Goal: Check status: Check status

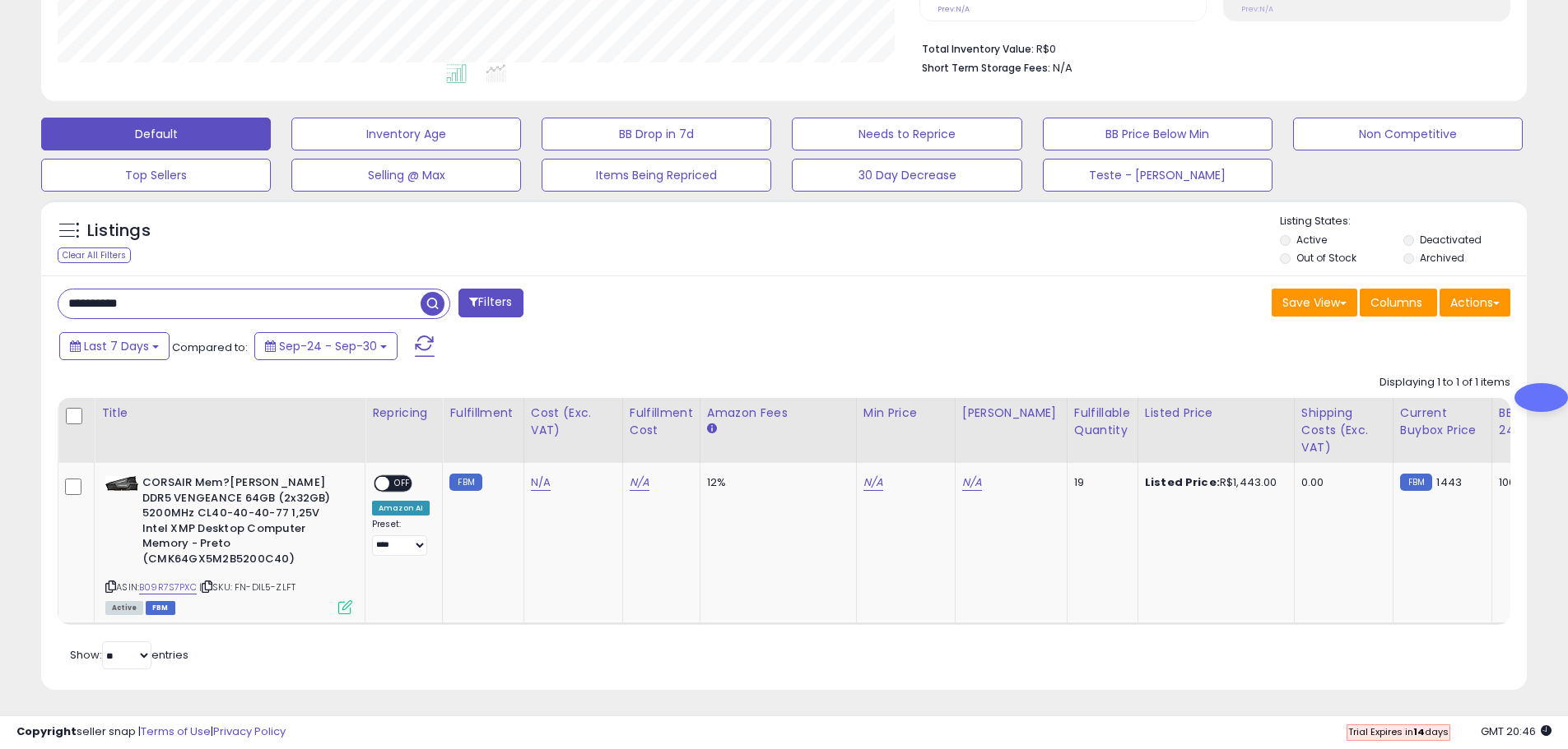
scroll to position [337, 861]
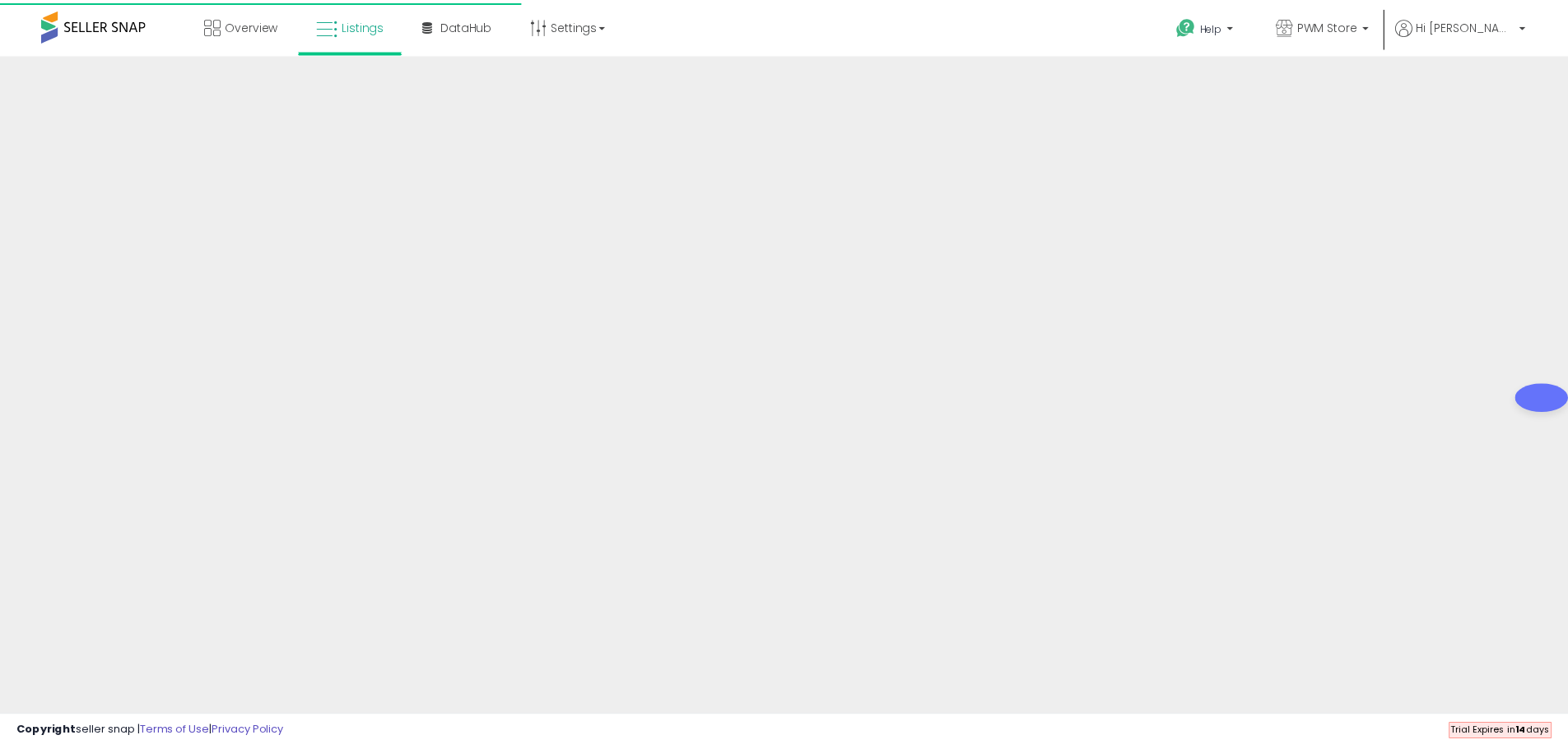
scroll to position [271, 0]
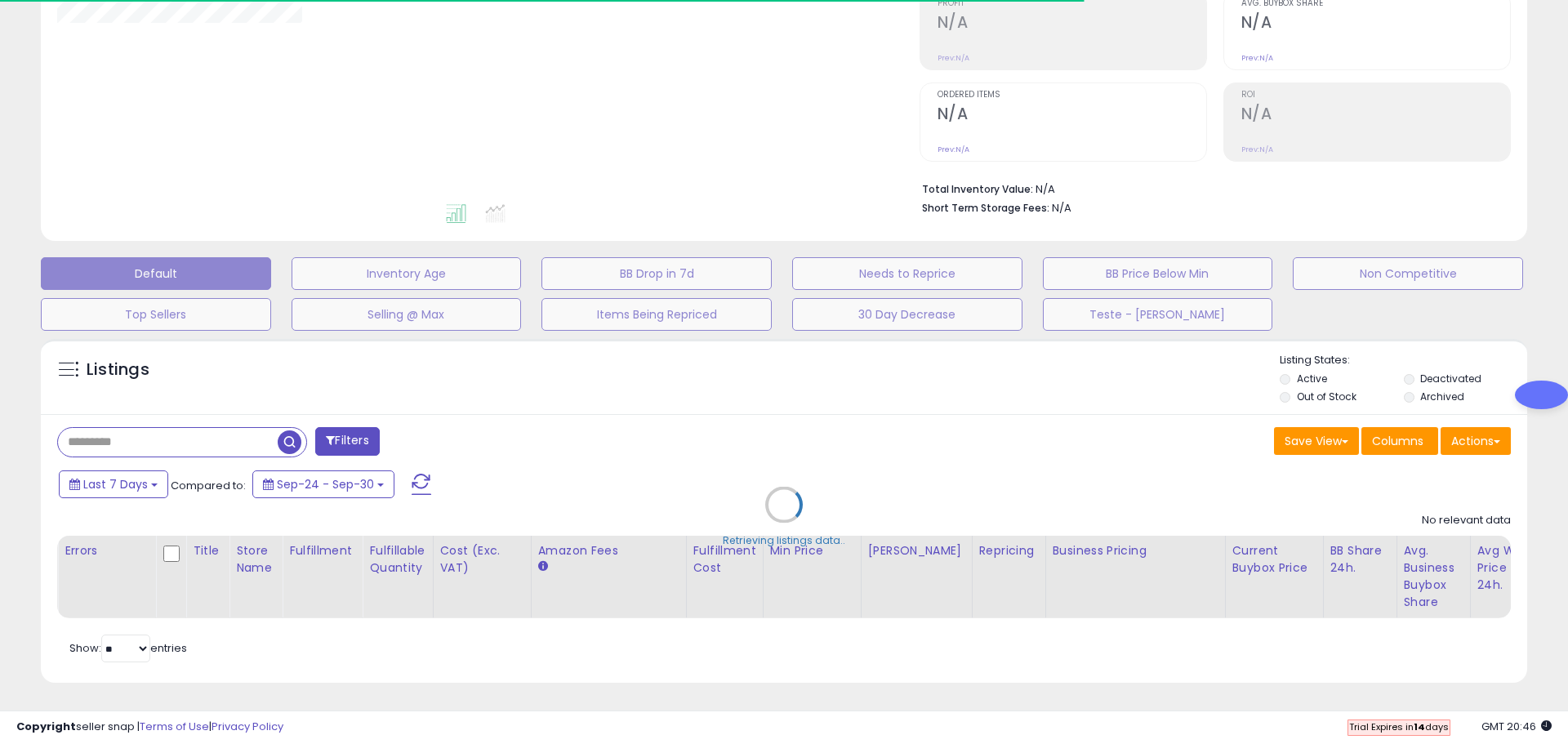
type input "**********"
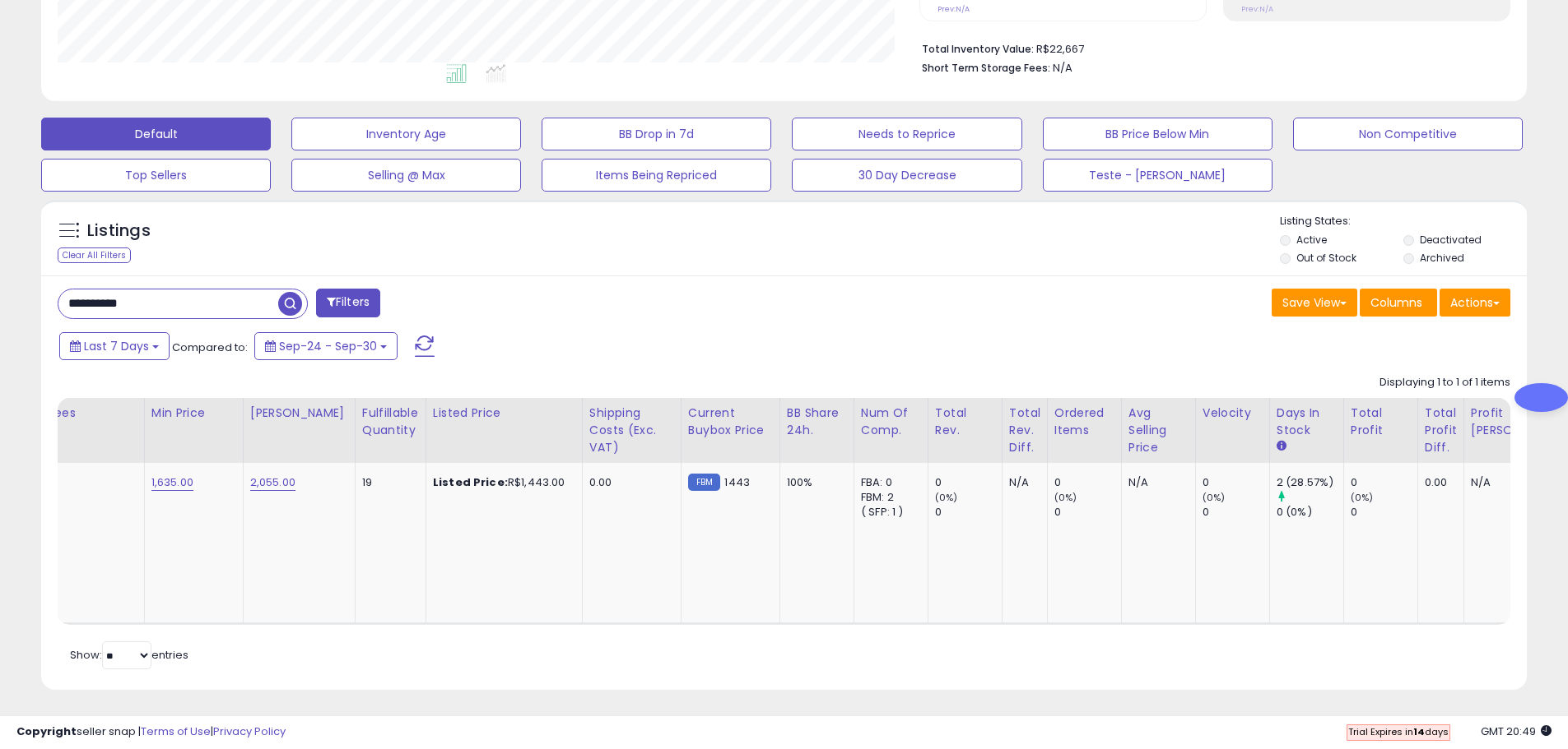
scroll to position [0, 753]
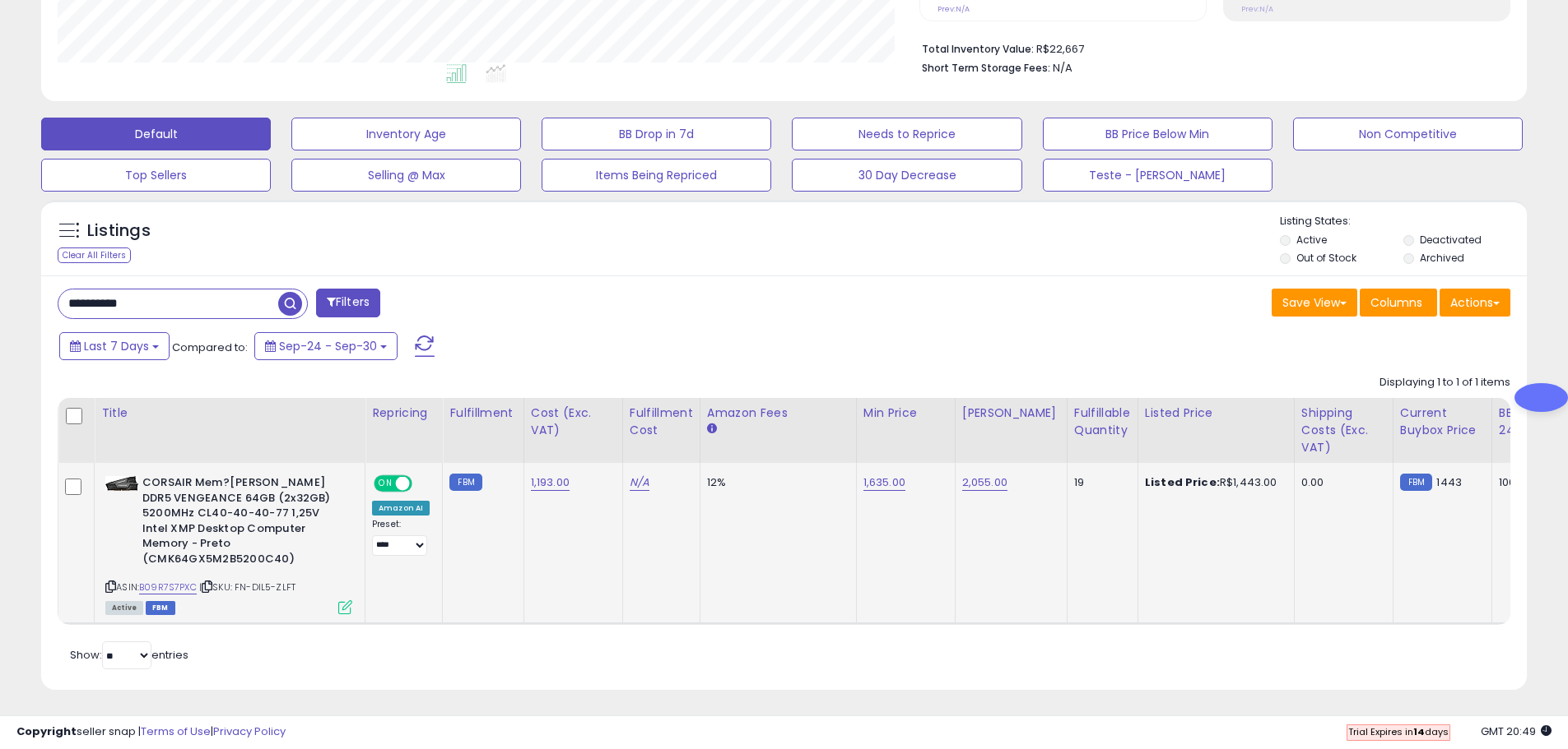
click at [109, 582] on icon at bounding box center [111, 587] width 11 height 9
click at [170, 581] on link "B09R7S7PXC" at bounding box center [168, 588] width 58 height 14
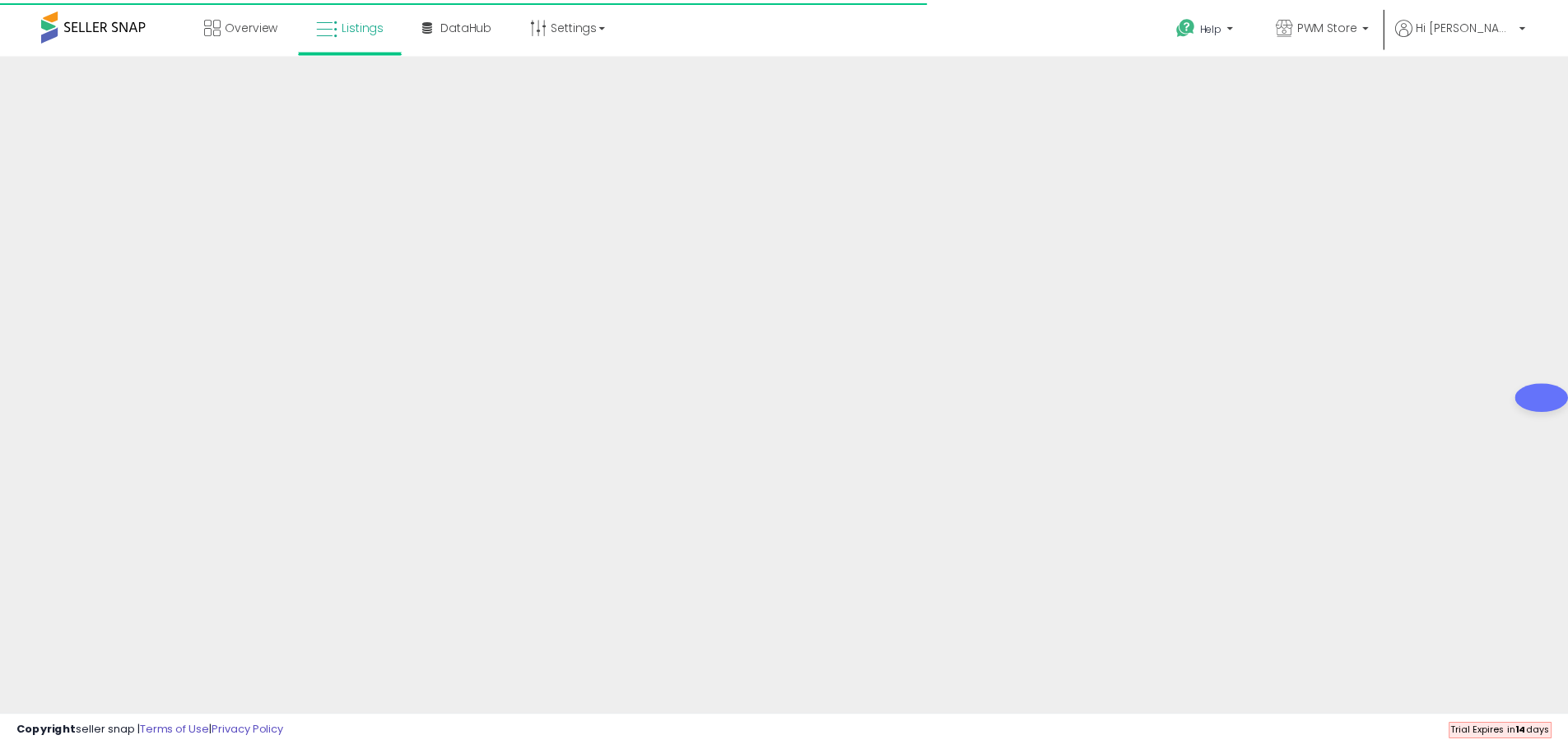
scroll to position [271, 0]
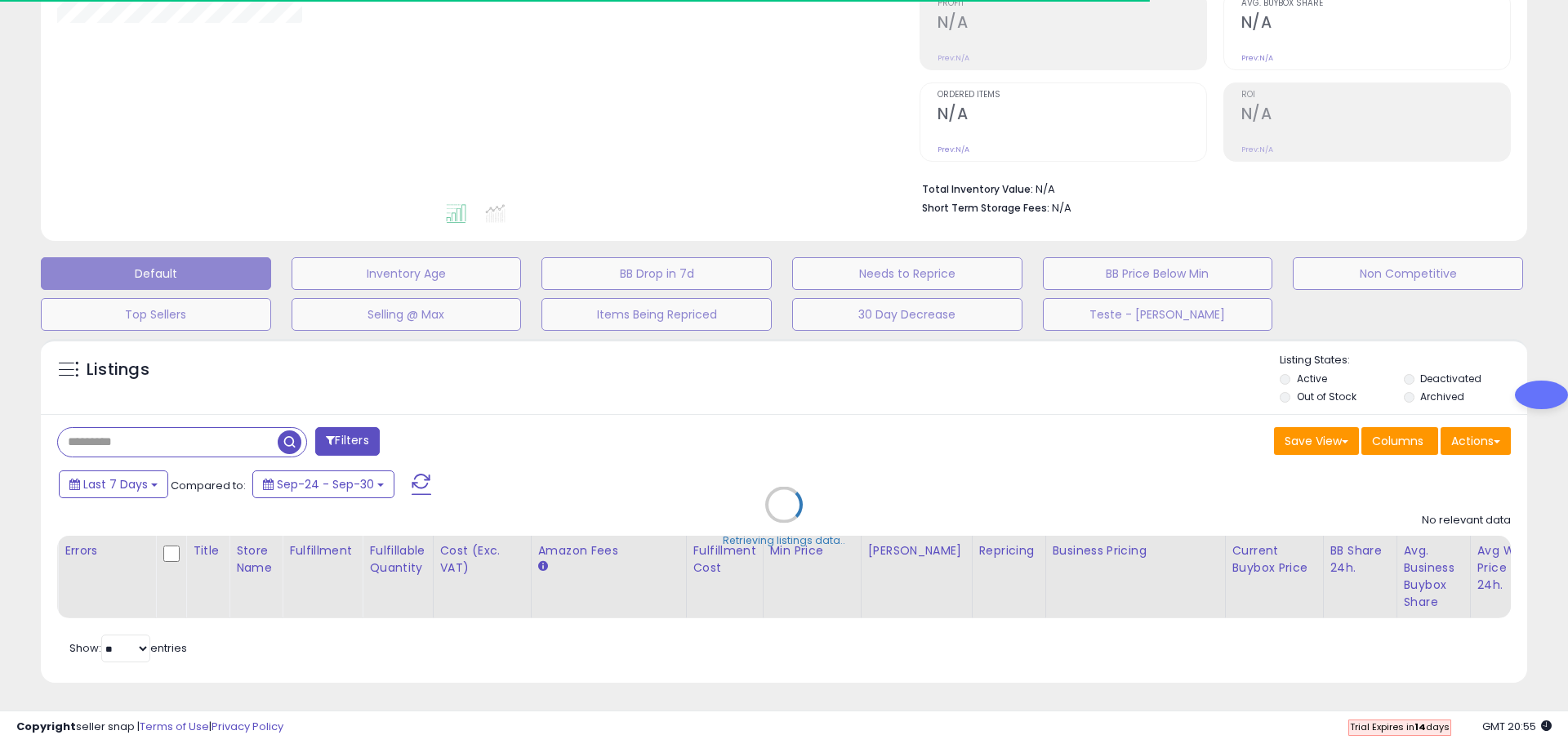
type input "**********"
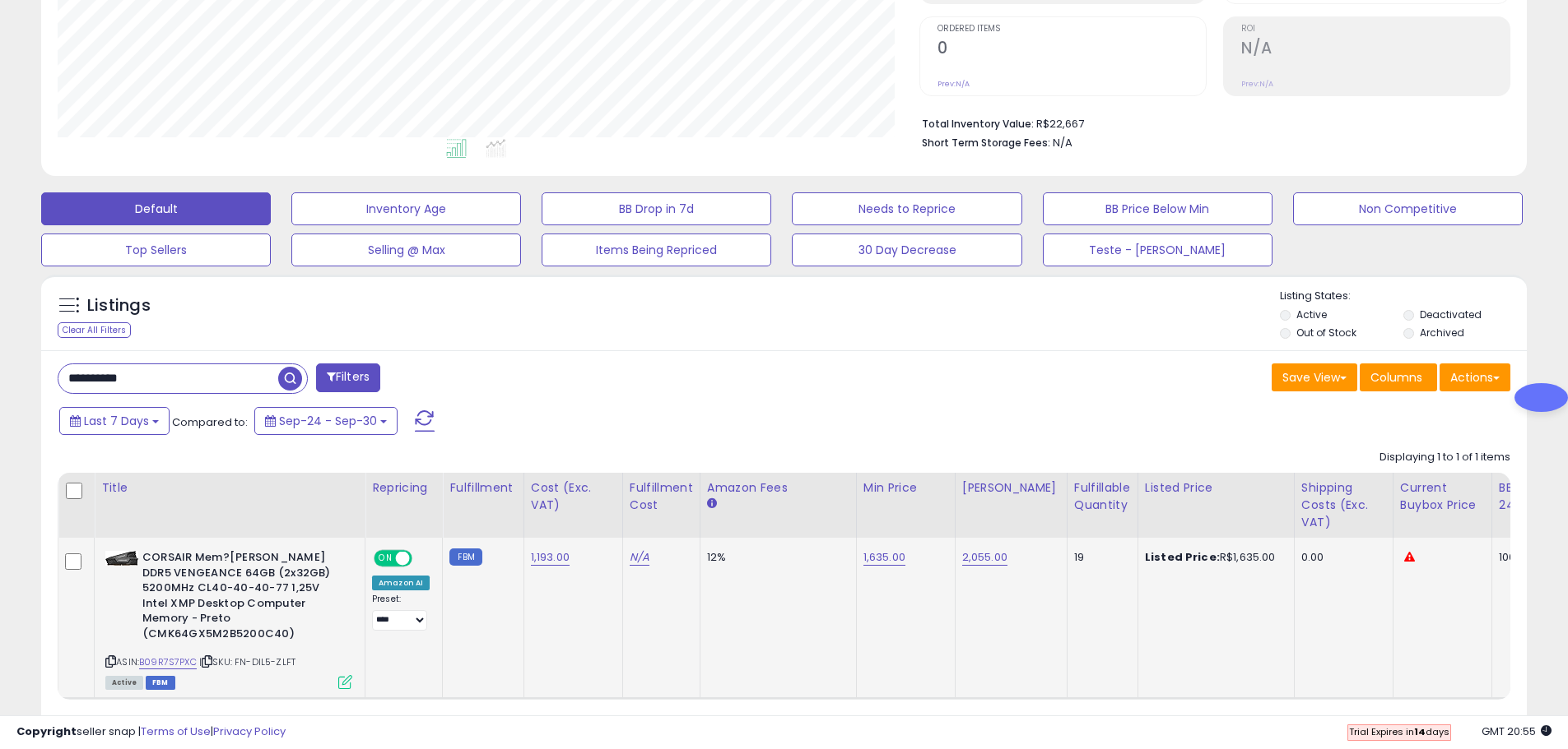
scroll to position [401, 0]
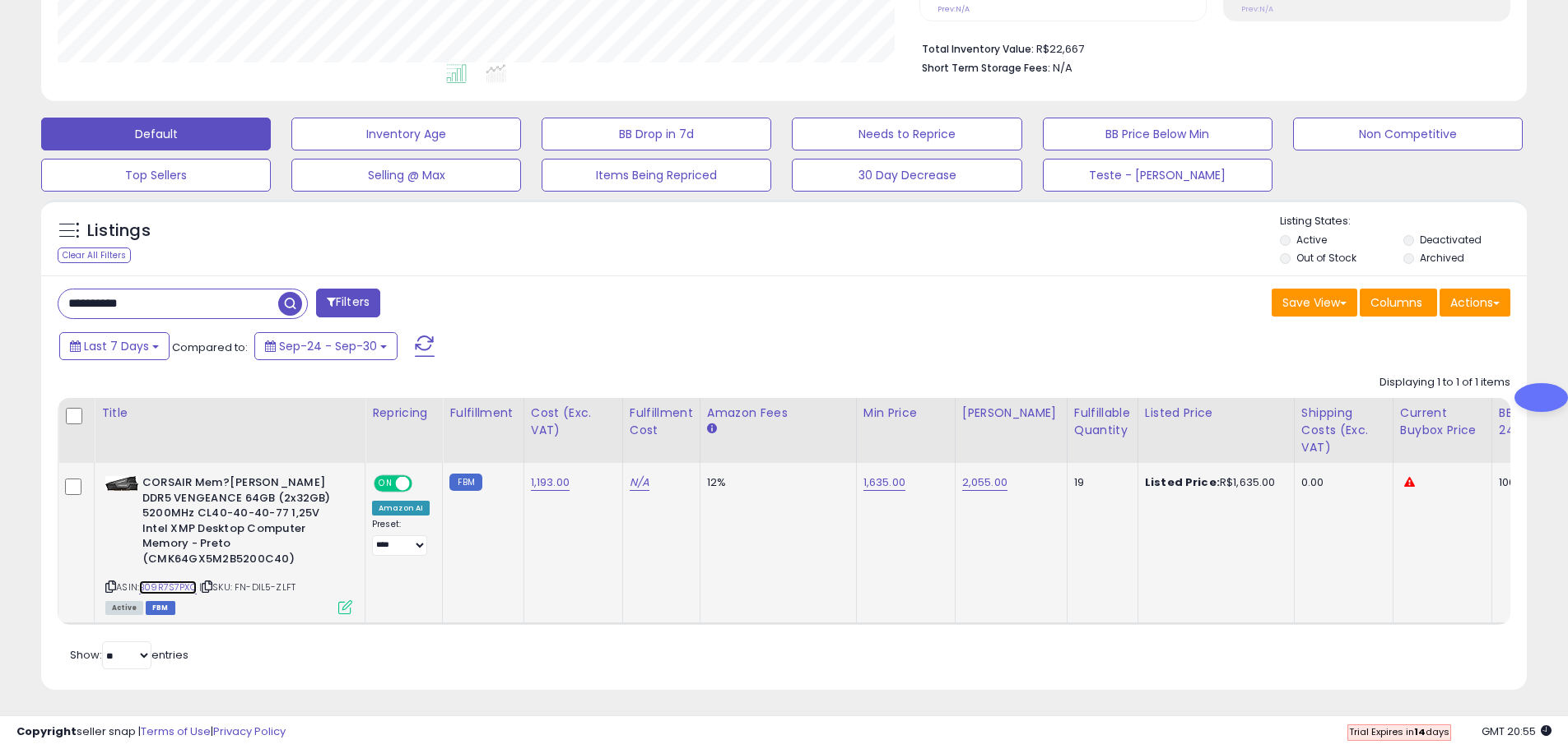
click at [181, 581] on link "B09R7S7PXC" at bounding box center [168, 588] width 58 height 14
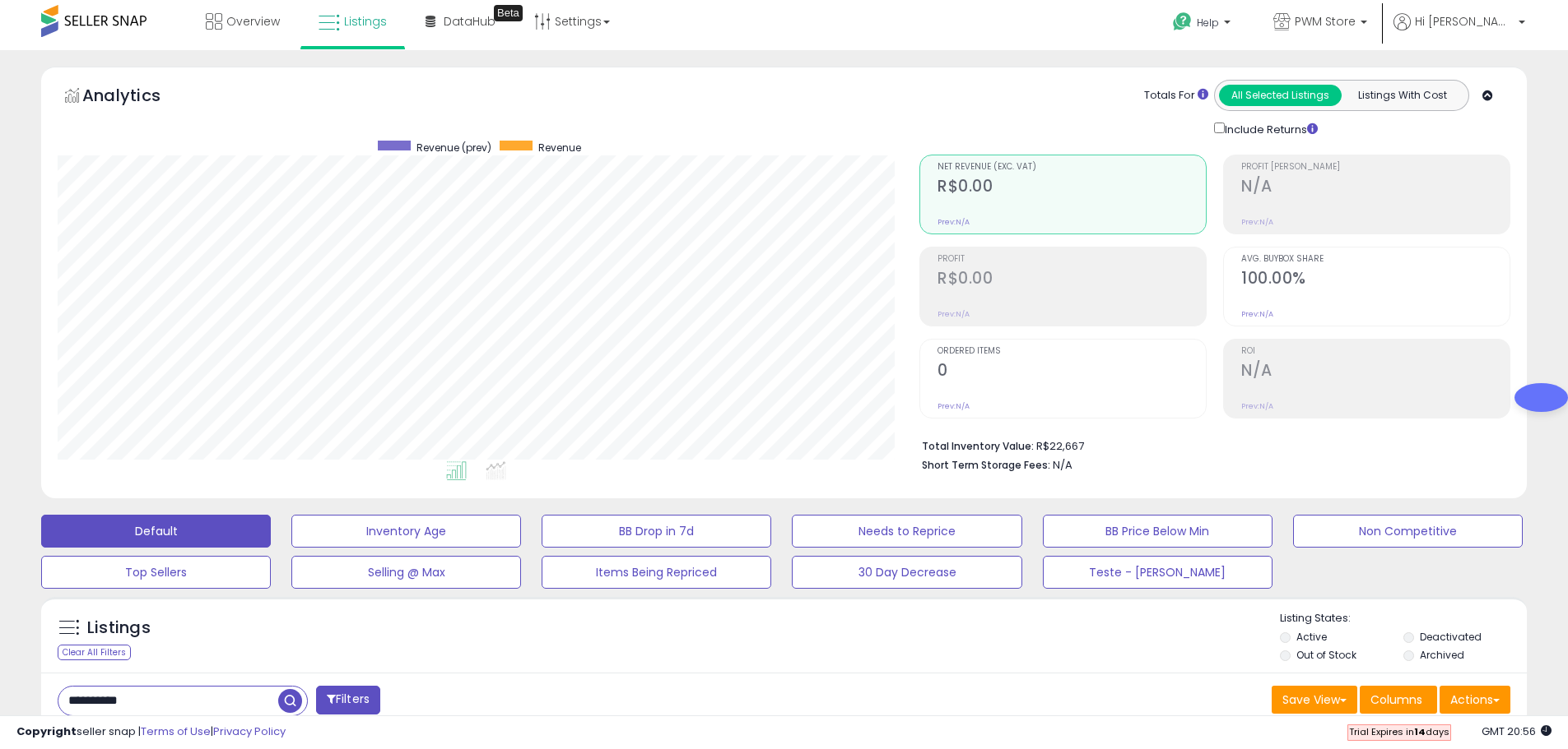
scroll to position [0, 0]
